Goal: Task Accomplishment & Management: Use online tool/utility

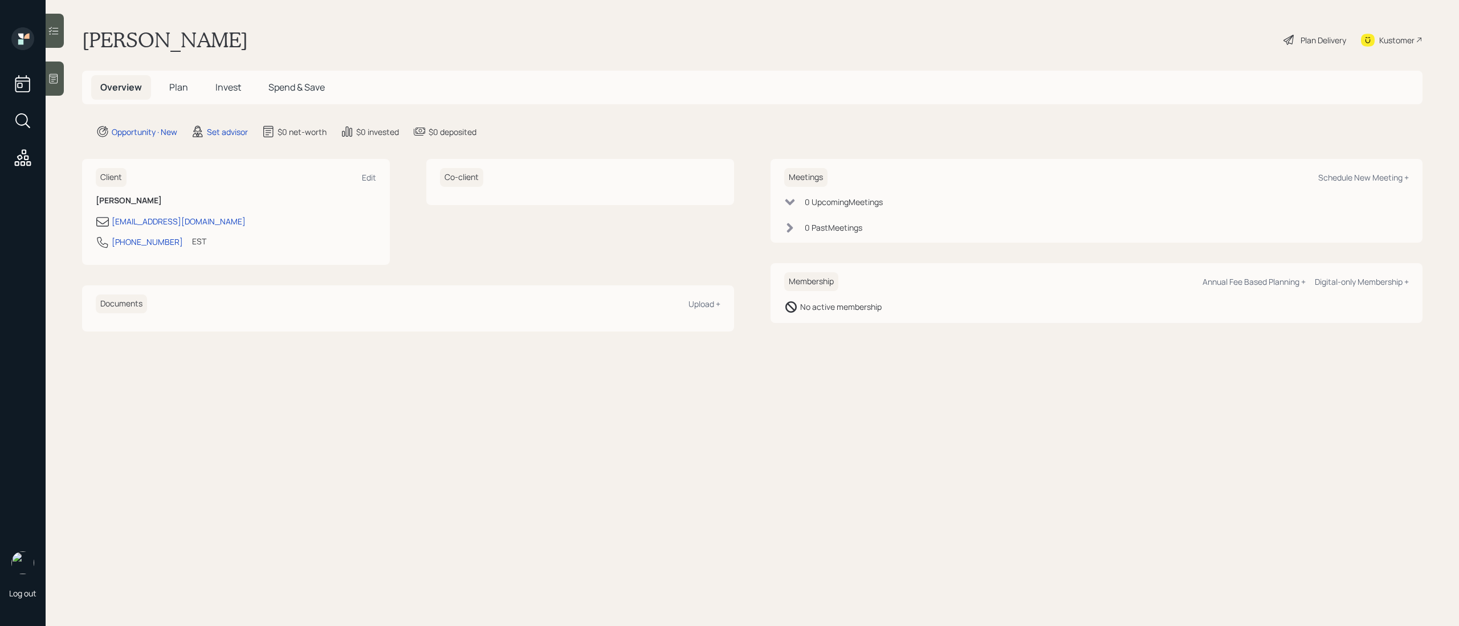
click at [54, 74] on icon at bounding box center [53, 78] width 11 height 11
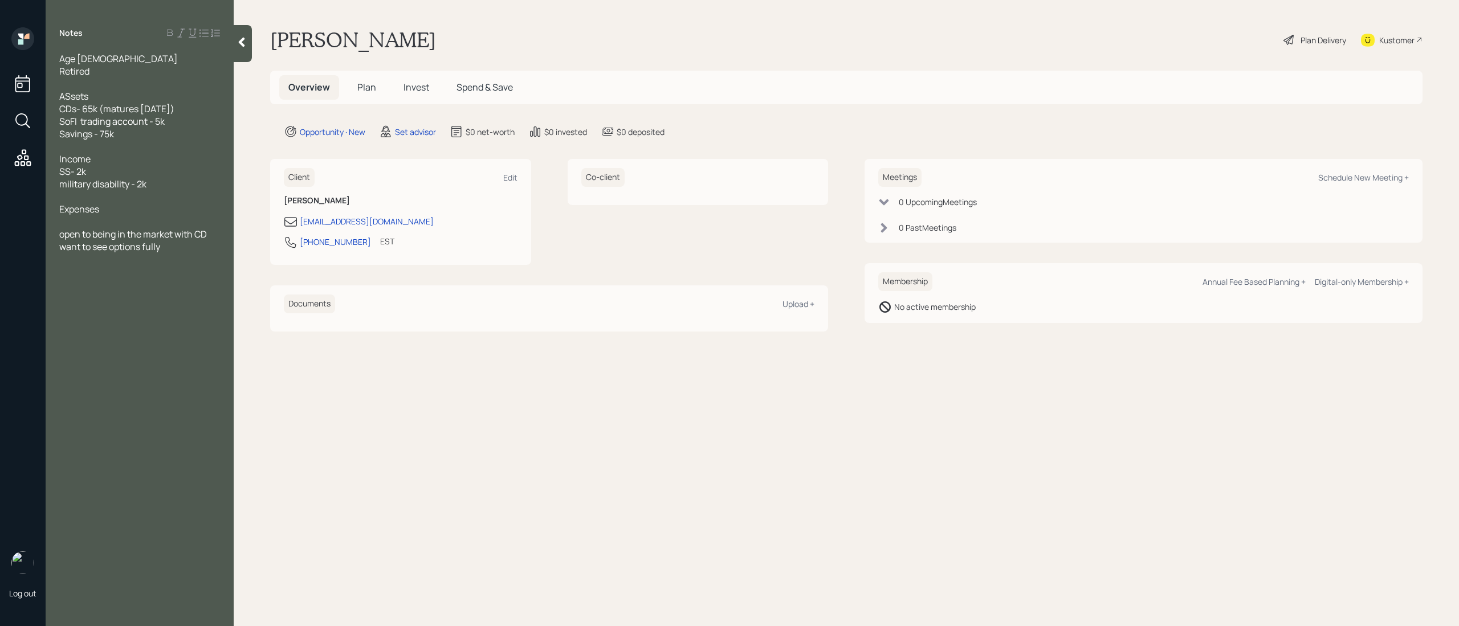
click at [70, 92] on span "ASsets CDs- 65k (matures [DATE]) SoFI trading account - 5k Savings - 75k" at bounding box center [116, 115] width 115 height 50
click at [133, 138] on div "Assets CDs- 65k (matures [DATE]) SoFI trading account - 5k Savings - 75k" at bounding box center [139, 115] width 161 height 50
click at [198, 249] on div "want to see options fully" at bounding box center [139, 247] width 161 height 13
click at [121, 218] on div at bounding box center [139, 221] width 161 height 13
click at [75, 201] on div at bounding box center [139, 196] width 161 height 13
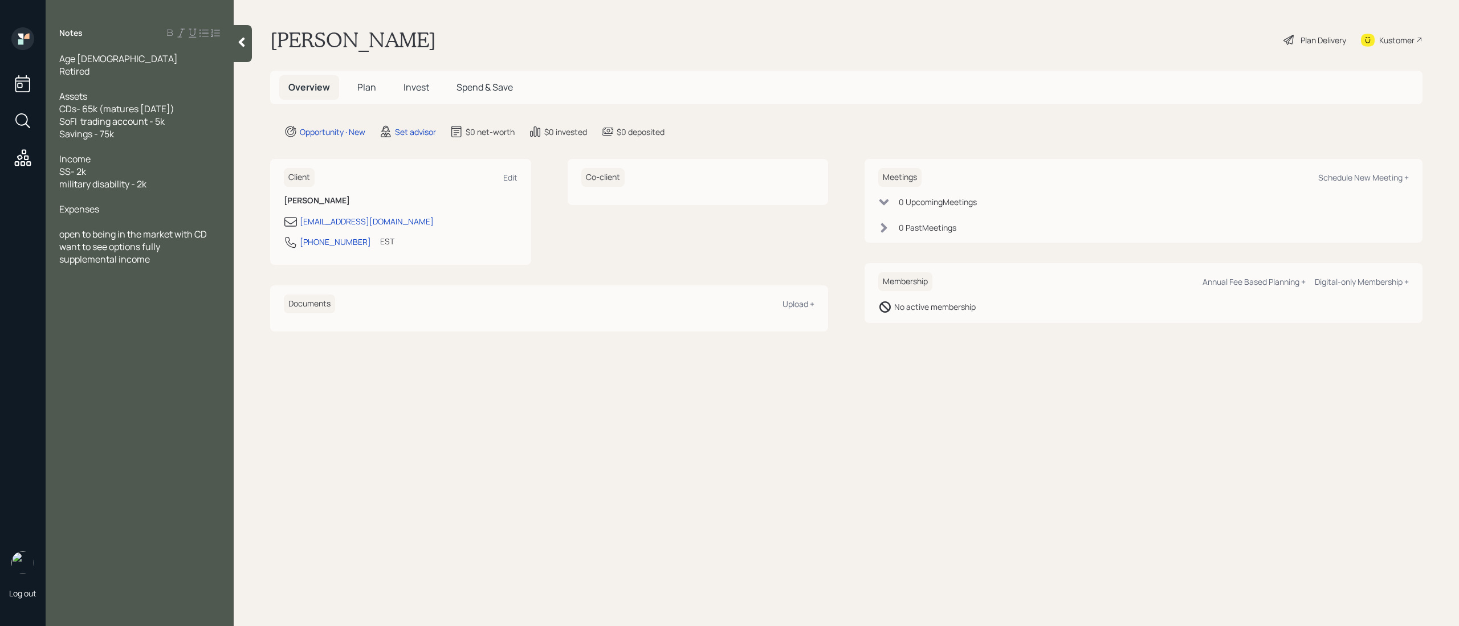
click at [84, 216] on div at bounding box center [139, 221] width 161 height 13
click at [74, 150] on div at bounding box center [139, 146] width 161 height 13
click at [74, 222] on div "2k" at bounding box center [139, 221] width 161 height 13
click at [99, 244] on div at bounding box center [139, 247] width 161 height 13
click at [107, 233] on div at bounding box center [139, 234] width 161 height 13
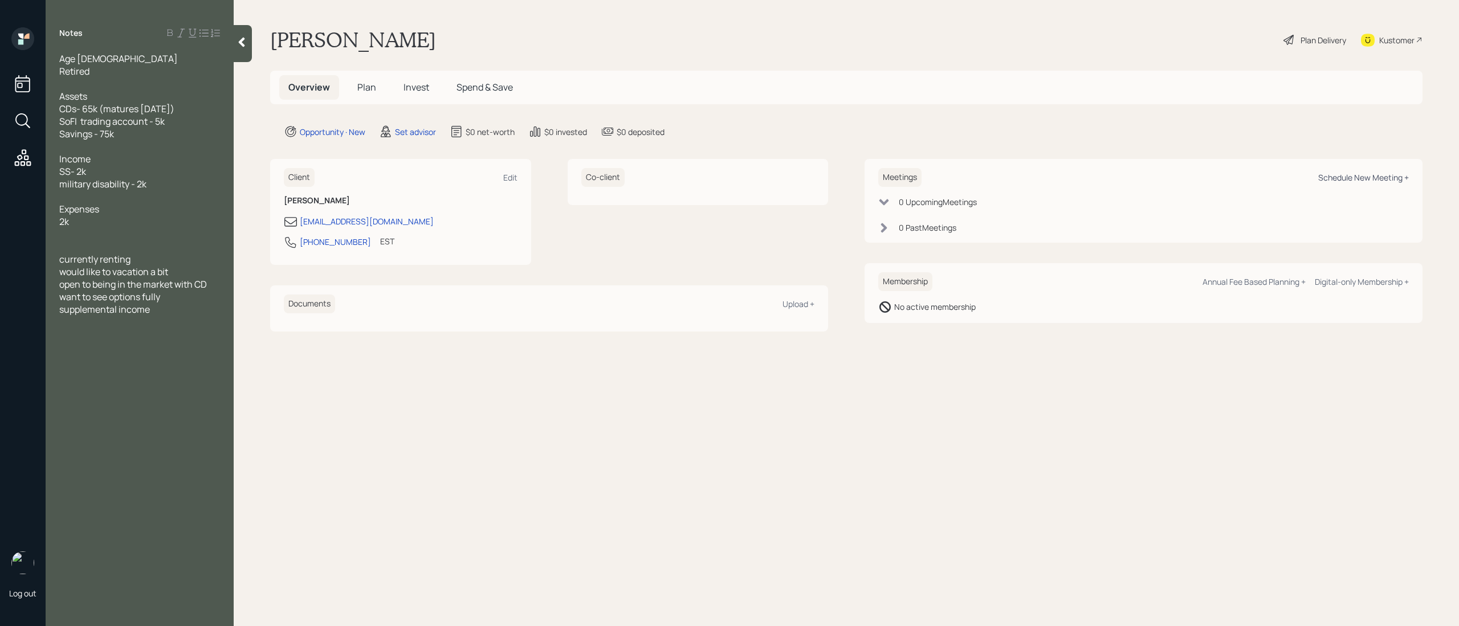
click at [1381, 174] on div "Schedule New Meeting +" at bounding box center [1363, 177] width 91 height 11
select select "round-[PERSON_NAME]"
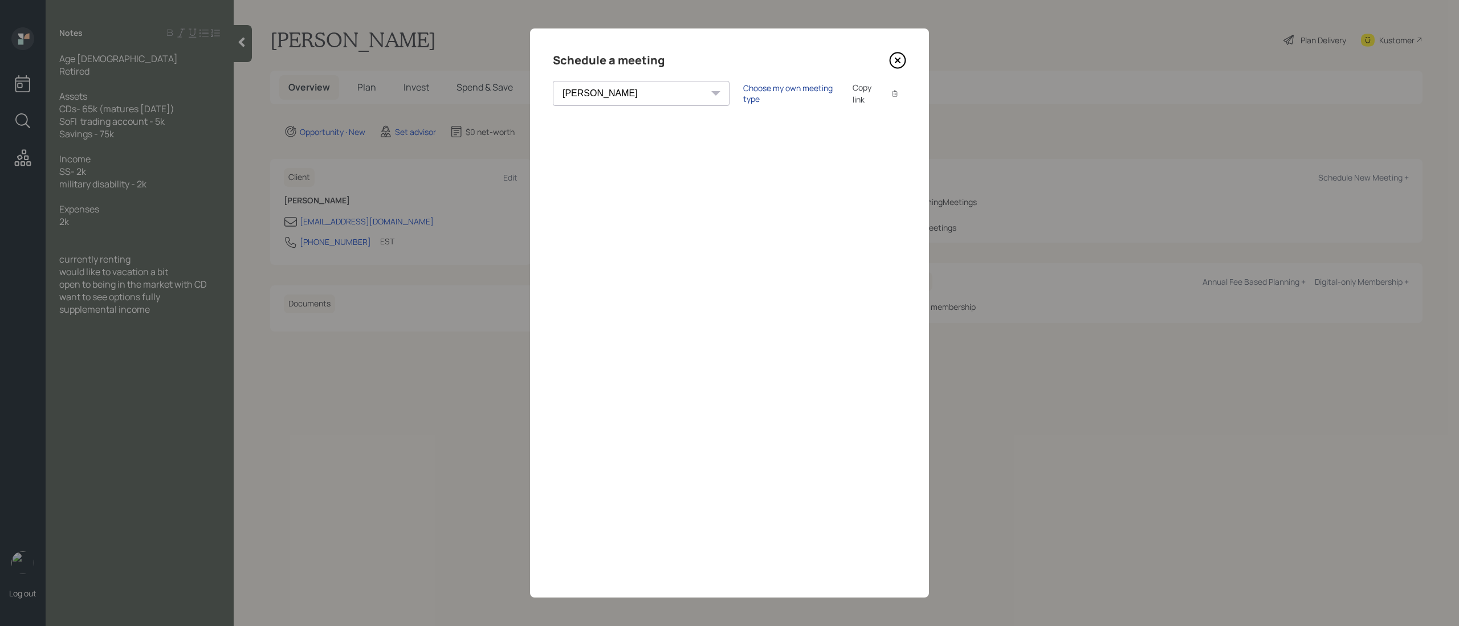
click at [743, 93] on div "Choose my own meeting type" at bounding box center [791, 94] width 96 height 22
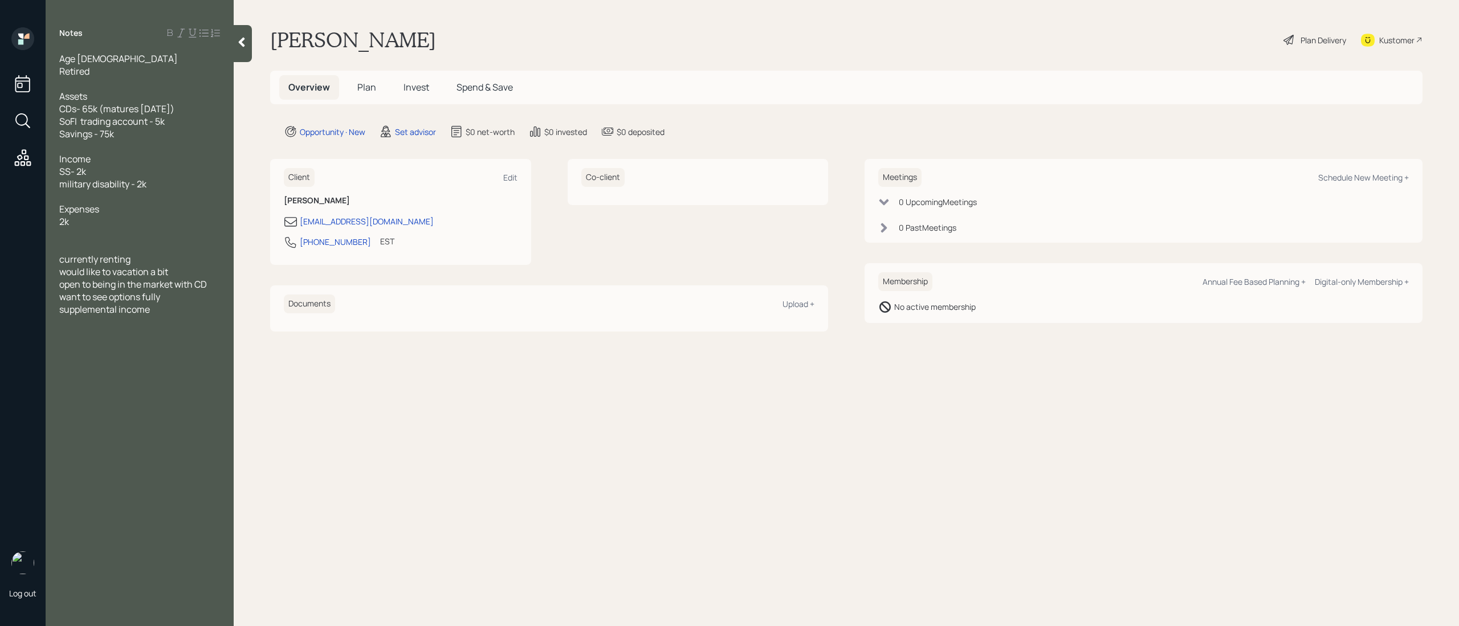
click at [176, 299] on div "want to see options fully" at bounding box center [139, 297] width 161 height 13
click at [160, 310] on div "supplemental income" at bounding box center [139, 309] width 161 height 13
click at [203, 299] on div "want to see options available" at bounding box center [139, 297] width 161 height 13
